Goal: Transaction & Acquisition: Purchase product/service

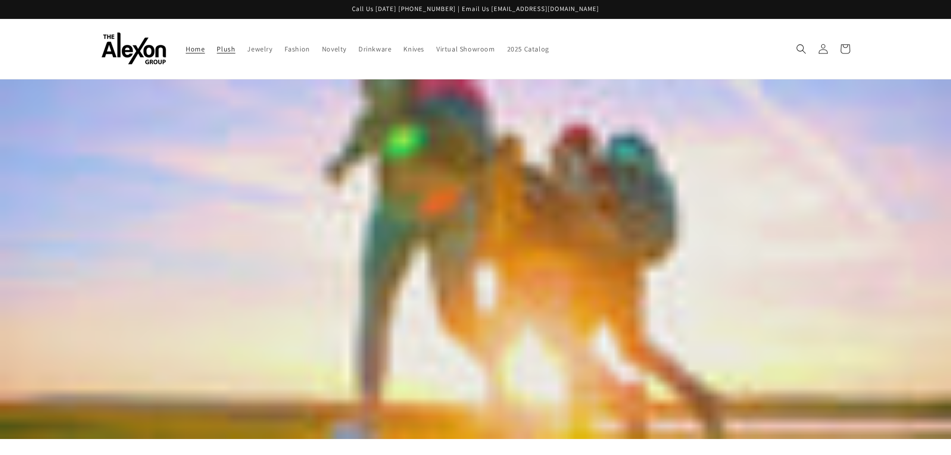
click at [227, 54] on link "Plush" at bounding box center [226, 48] width 30 height 21
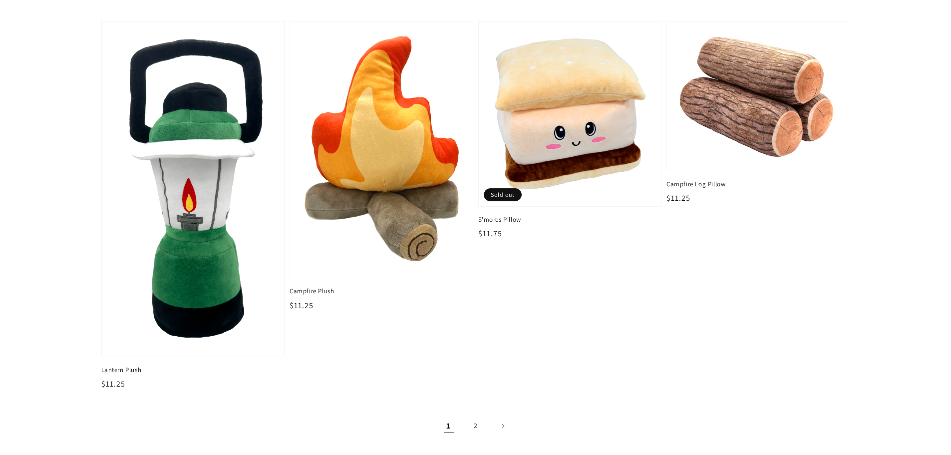
scroll to position [1547, 0]
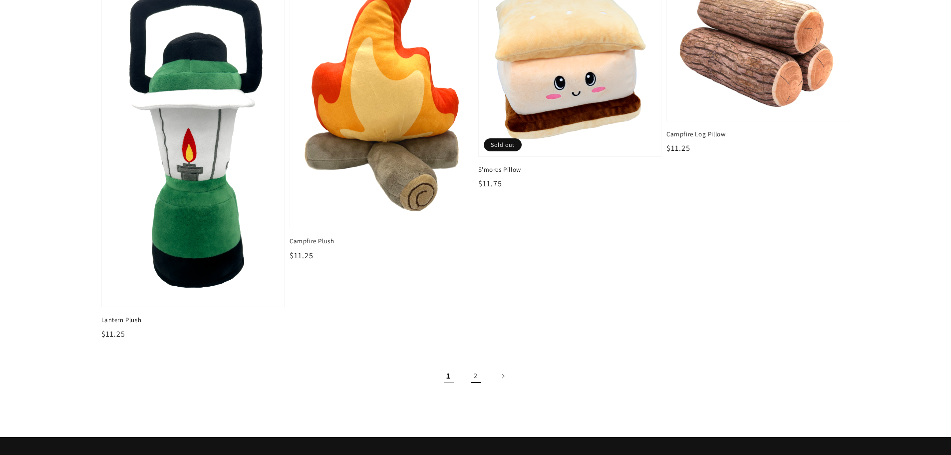
click at [471, 375] on link "2" at bounding box center [476, 376] width 22 height 22
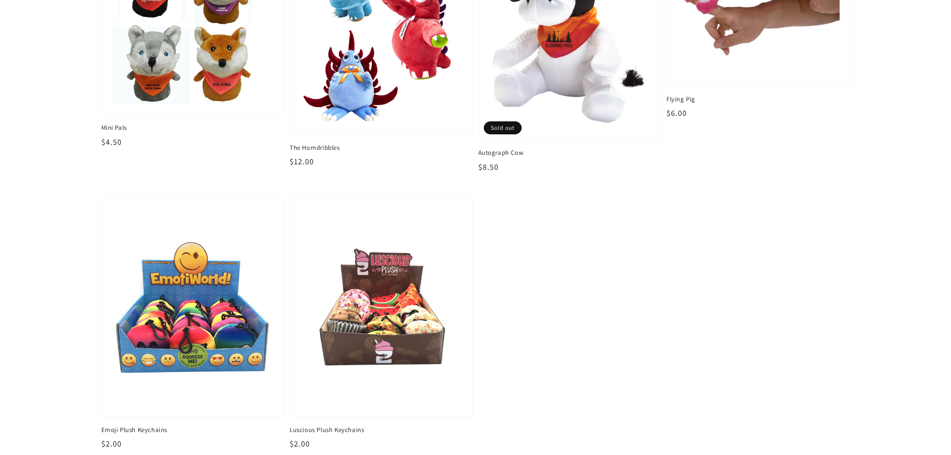
scroll to position [449, 0]
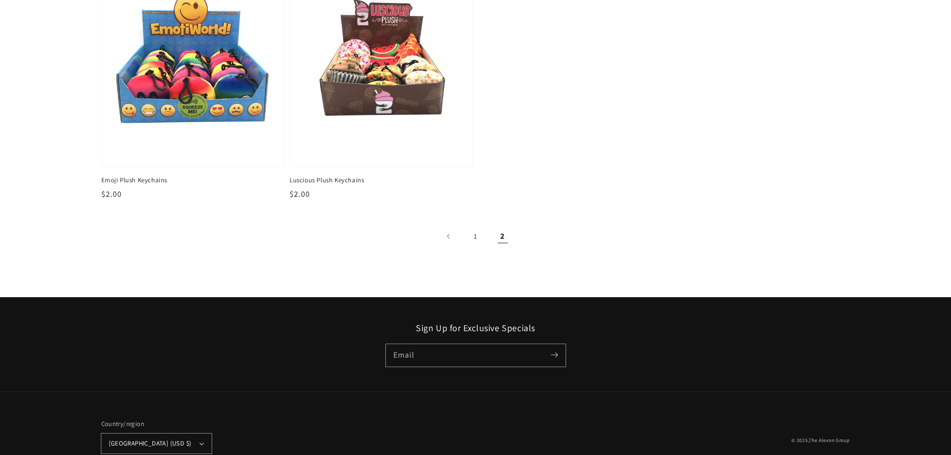
drag, startPoint x: 476, startPoint y: 234, endPoint x: 591, endPoint y: 205, distance: 118.9
click at [477, 233] on link "1" at bounding box center [476, 236] width 22 height 22
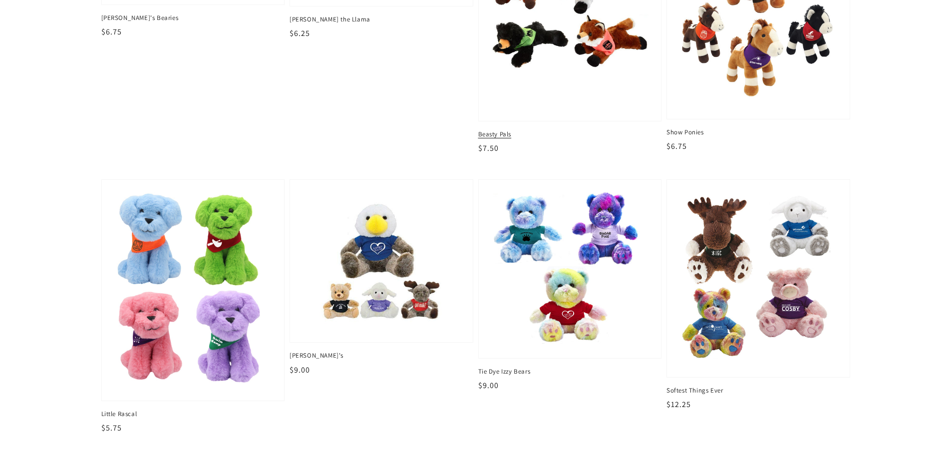
scroll to position [798, 0]
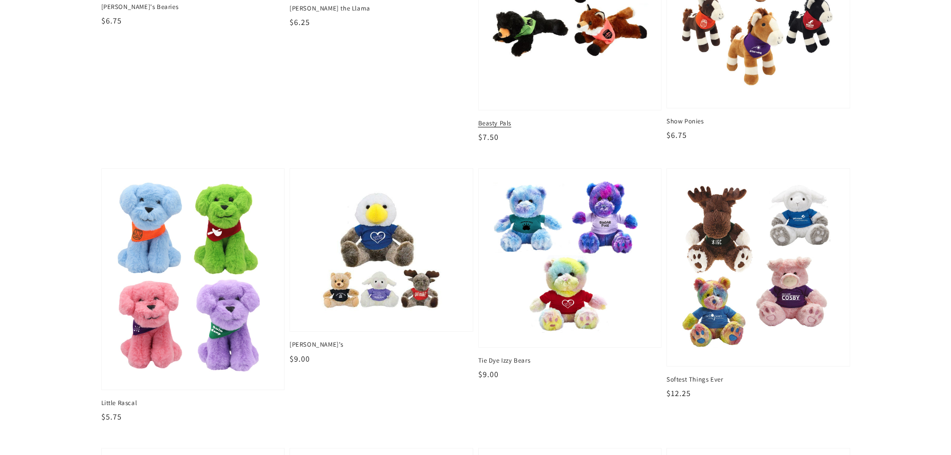
click at [516, 69] on img at bounding box center [569, 1] width 167 height 204
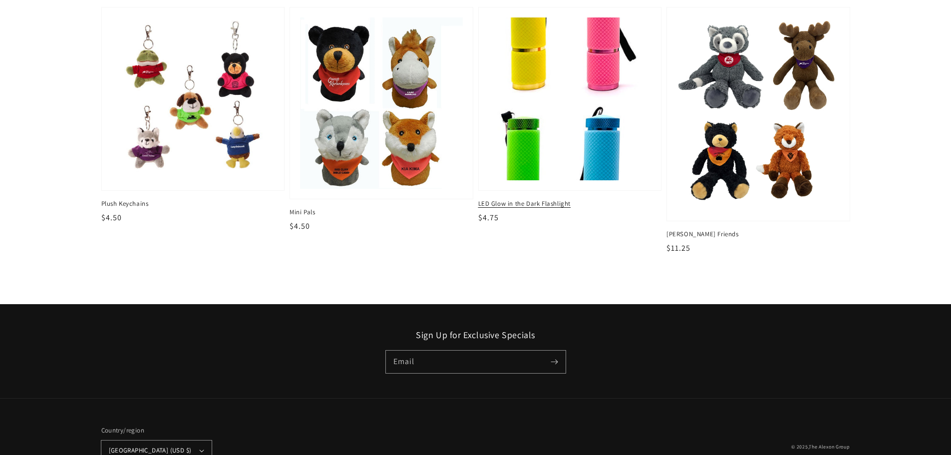
scroll to position [1347, 0]
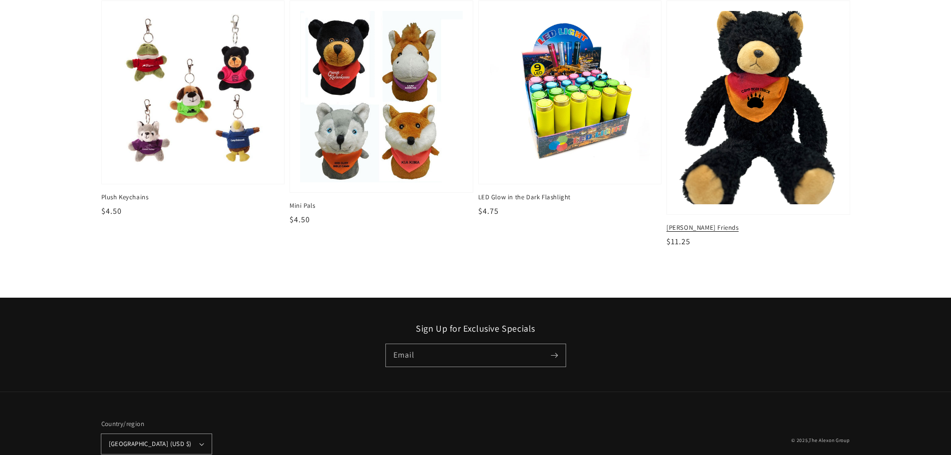
click at [741, 194] on img at bounding box center [757, 107] width 167 height 199
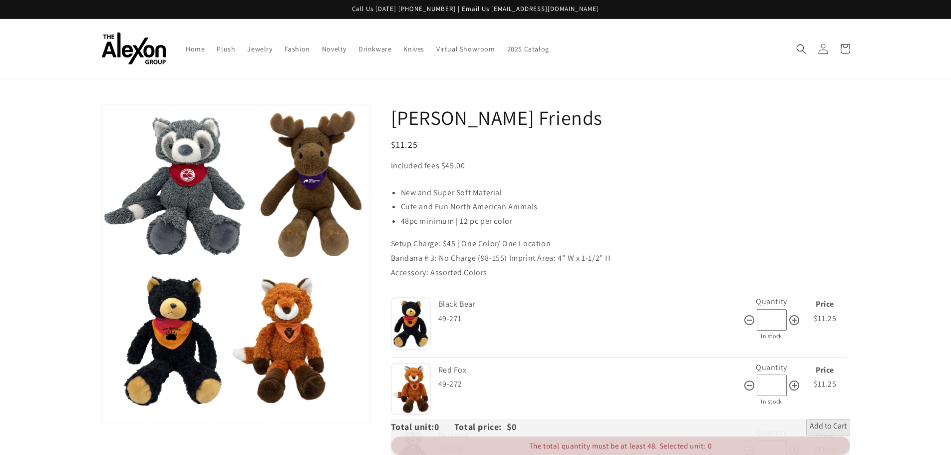
click at [819, 47] on icon at bounding box center [822, 48] width 10 height 10
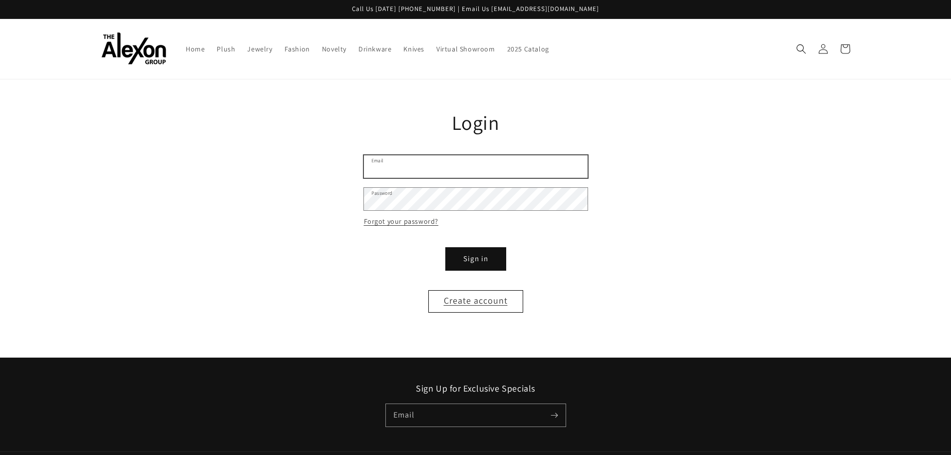
click at [429, 167] on input "Email" at bounding box center [476, 166] width 224 height 22
click at [420, 171] on input "Email" at bounding box center [476, 166] width 224 height 22
